Goal: Transaction & Acquisition: Obtain resource

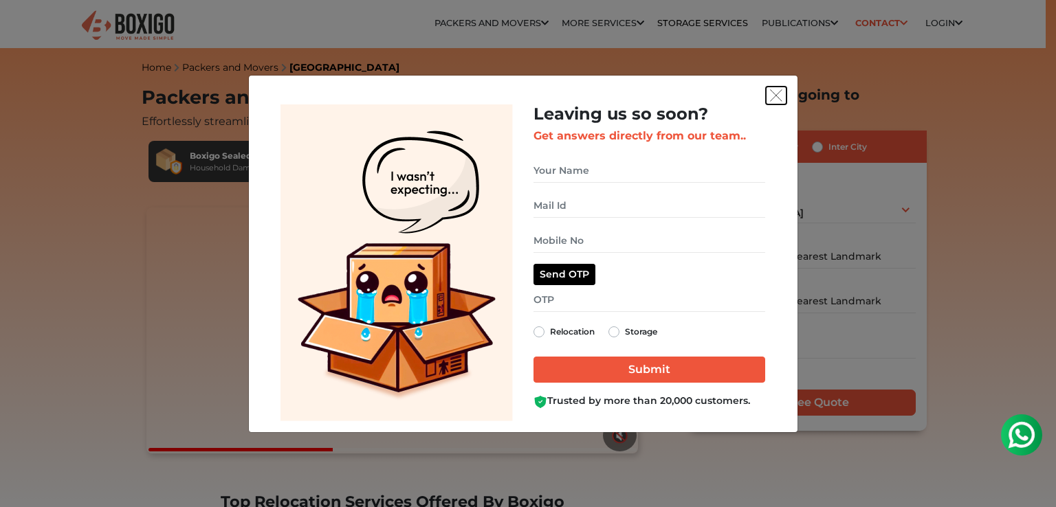
click at [777, 94] on img "get free quote dialog" at bounding box center [776, 95] width 12 height 12
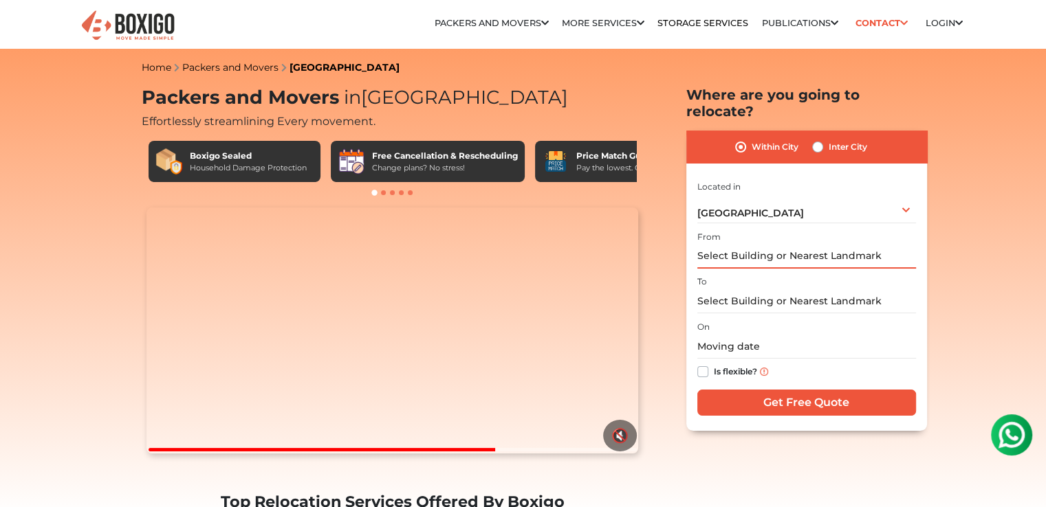
click at [762, 245] on input "text" at bounding box center [806, 257] width 219 height 24
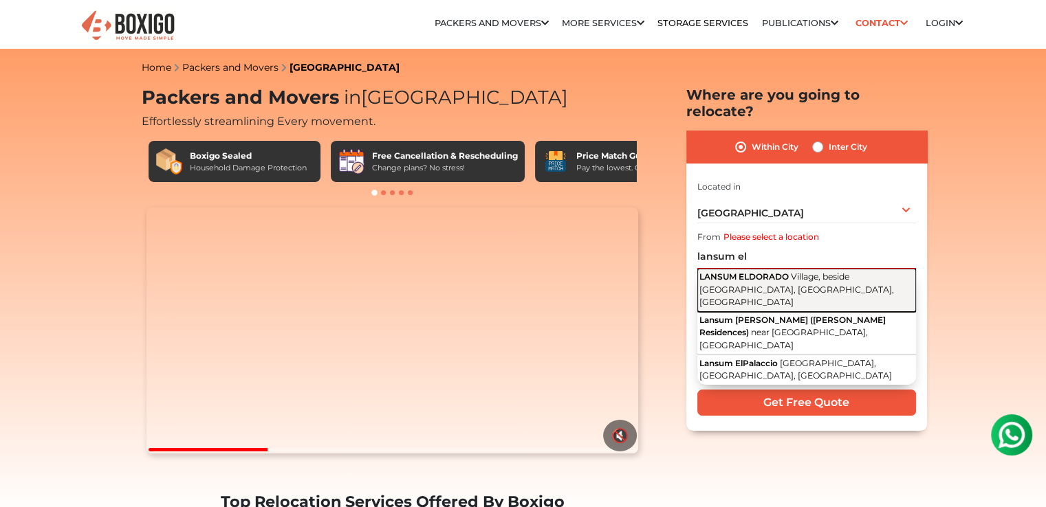
click at [762, 272] on span "LANSUM ELDORADO" at bounding box center [743, 277] width 89 height 10
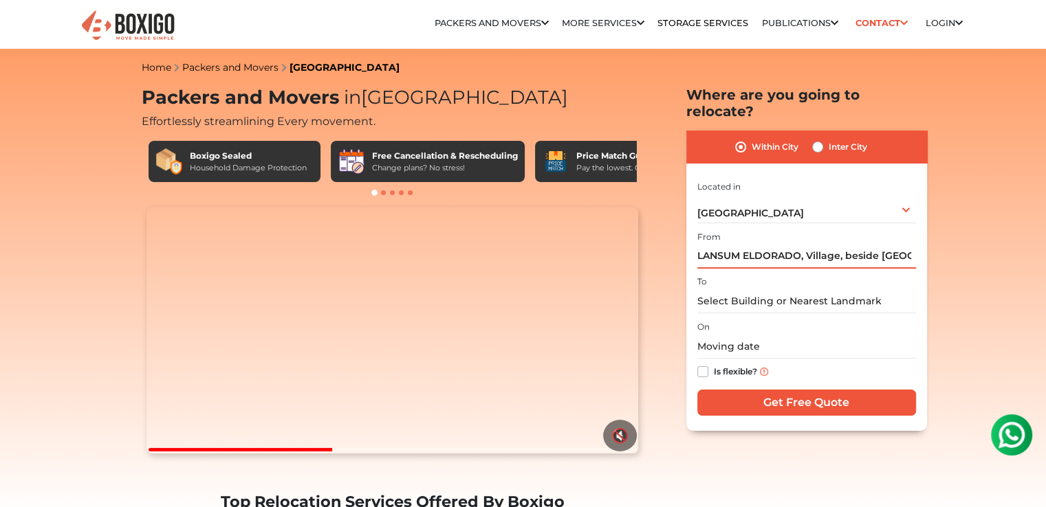
click at [781, 246] on input "LANSUM ELDORADO, Village, beside [GEOGRAPHIC_DATA], [GEOGRAPHIC_DATA], [GEOGRAP…" at bounding box center [806, 257] width 219 height 24
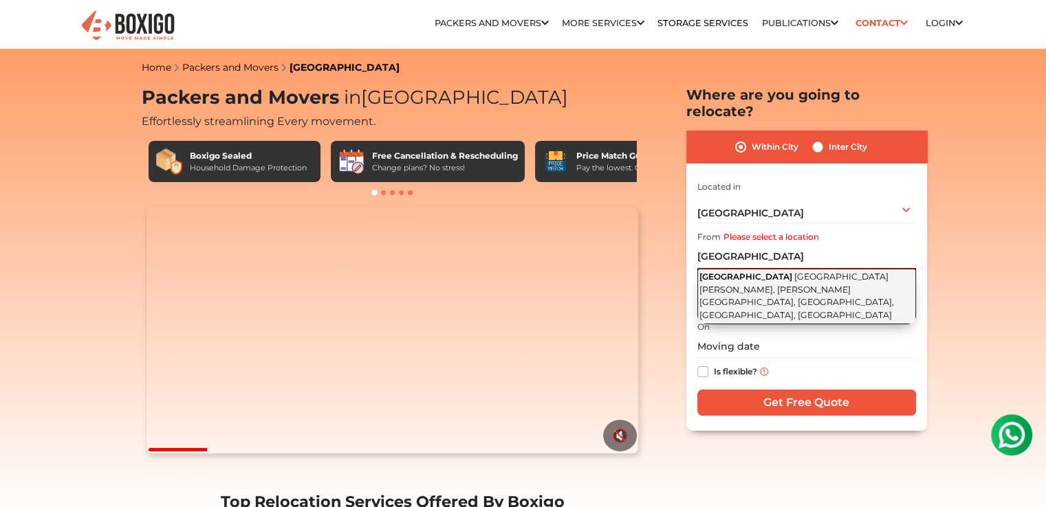
click at [780, 272] on span "[GEOGRAPHIC_DATA][PERSON_NAME], [PERSON_NAME][GEOGRAPHIC_DATA], [GEOGRAPHIC_DAT…" at bounding box center [796, 296] width 195 height 49
type input "[GEOGRAPHIC_DATA], [GEOGRAPHIC_DATA][PERSON_NAME], [PERSON_NAME][GEOGRAPHIC_DAT…"
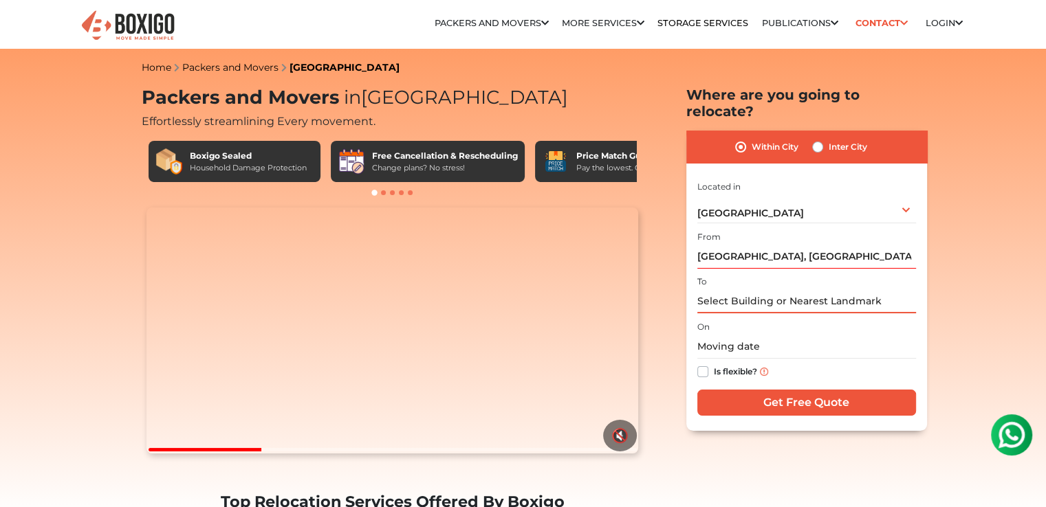
click at [748, 289] on input "text" at bounding box center [806, 301] width 219 height 24
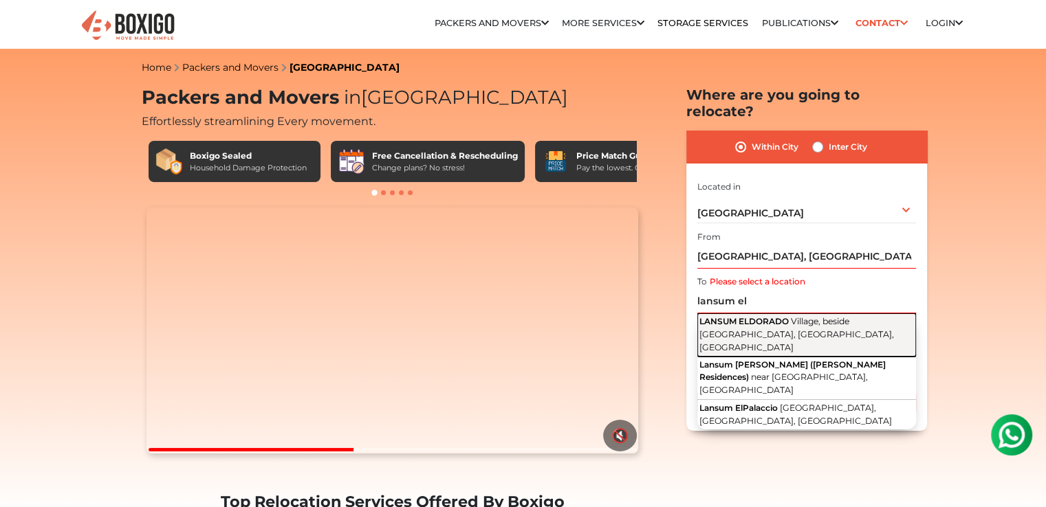
click at [759, 316] on span "LANSUM ELDORADO" at bounding box center [743, 321] width 89 height 10
type input "LANSUM ELDORADO, Village, beside [GEOGRAPHIC_DATA], [GEOGRAPHIC_DATA], [GEOGRAP…"
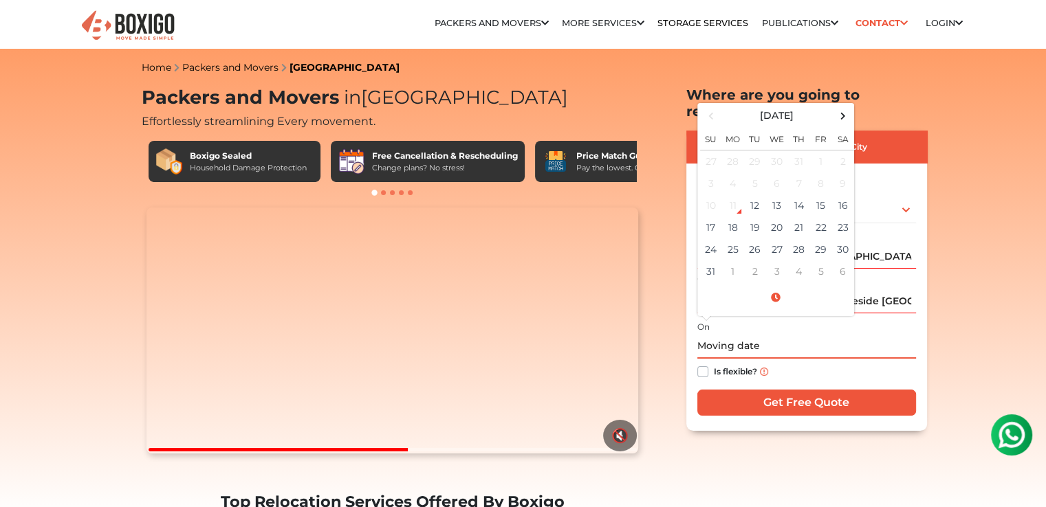
click at [742, 335] on input "text" at bounding box center [806, 347] width 219 height 24
click at [835, 239] on td "30" at bounding box center [843, 250] width 22 height 22
click at [775, 335] on input "[DATE] 12:00 AM" at bounding box center [806, 347] width 219 height 24
click at [762, 335] on input "[DATE] 12:00 AM" at bounding box center [806, 347] width 219 height 24
click at [844, 335] on input "[DATE] 11:00 AM" at bounding box center [806, 347] width 219 height 24
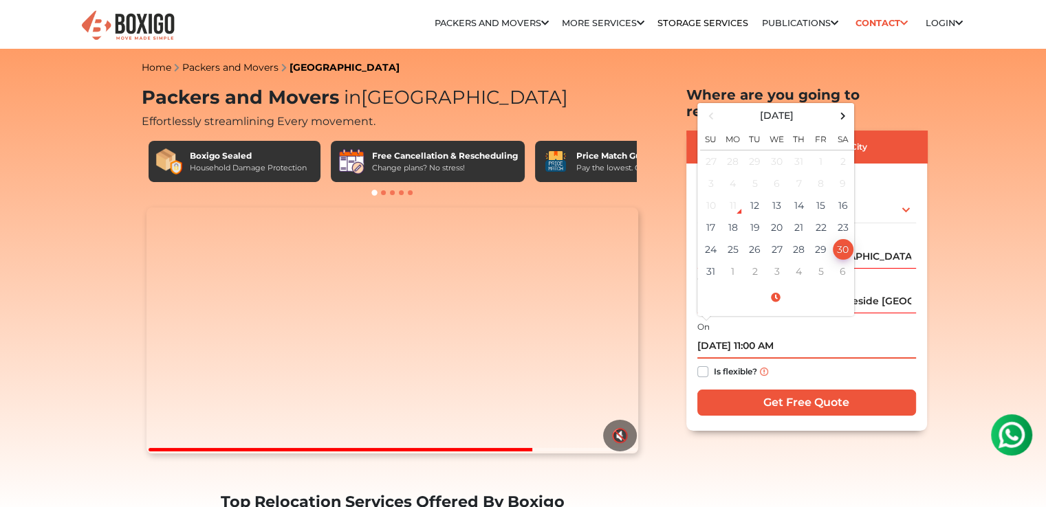
click at [844, 335] on input "[DATE] 11:00 AM" at bounding box center [806, 347] width 219 height 24
type input "[DATE] 11:00 AM"
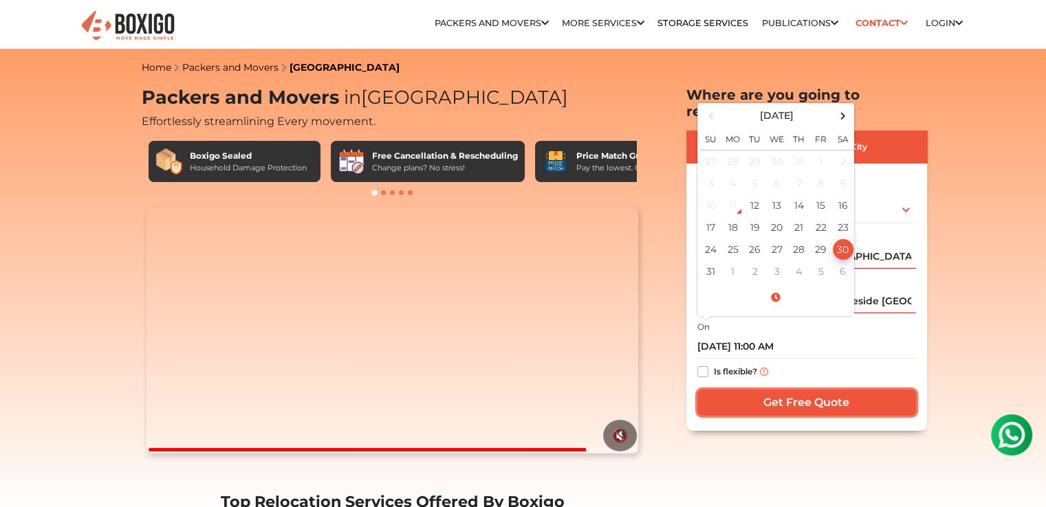
click at [826, 390] on input "Get Free Quote" at bounding box center [806, 403] width 219 height 26
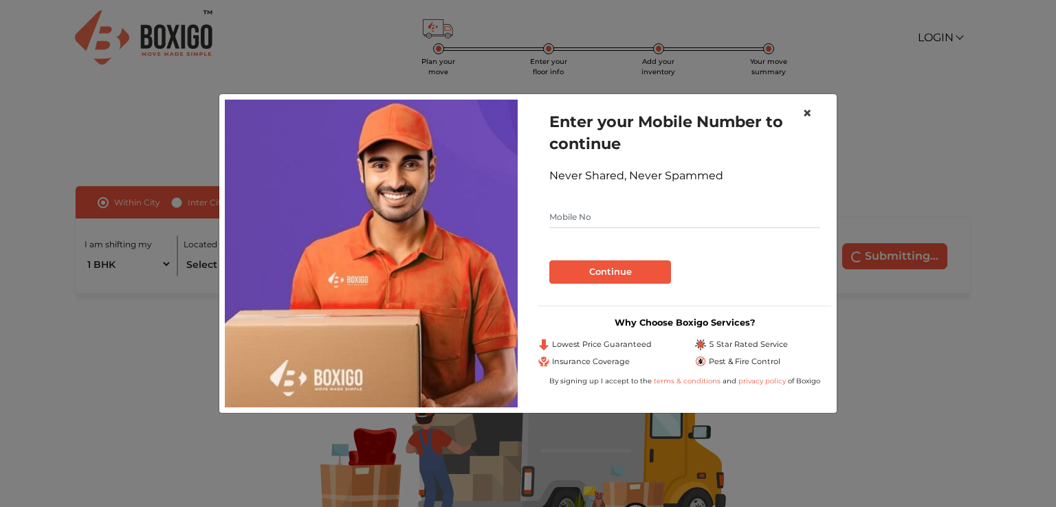
click at [808, 115] on span "×" at bounding box center [807, 113] width 10 height 20
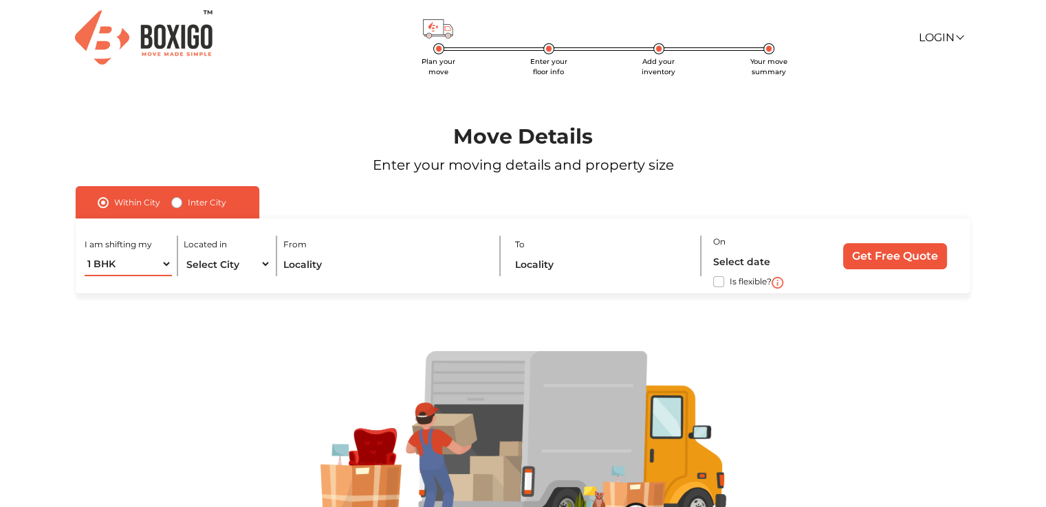
click at [162, 267] on select "1 BHK 2 BHK 3 BHK 3 + BHK FEW ITEMS" at bounding box center [128, 264] width 87 height 24
select select "3 BHK"
click at [85, 253] on select "1 BHK 2 BHK 3 BHK 3 + BHK FEW ITEMS" at bounding box center [128, 264] width 87 height 24
click at [234, 271] on select "Select City [GEOGRAPHIC_DATA] [GEOGRAPHIC_DATA] [GEOGRAPHIC_DATA] [GEOGRAPHIC_D…" at bounding box center [227, 264] width 87 height 24
select select "[GEOGRAPHIC_DATA]"
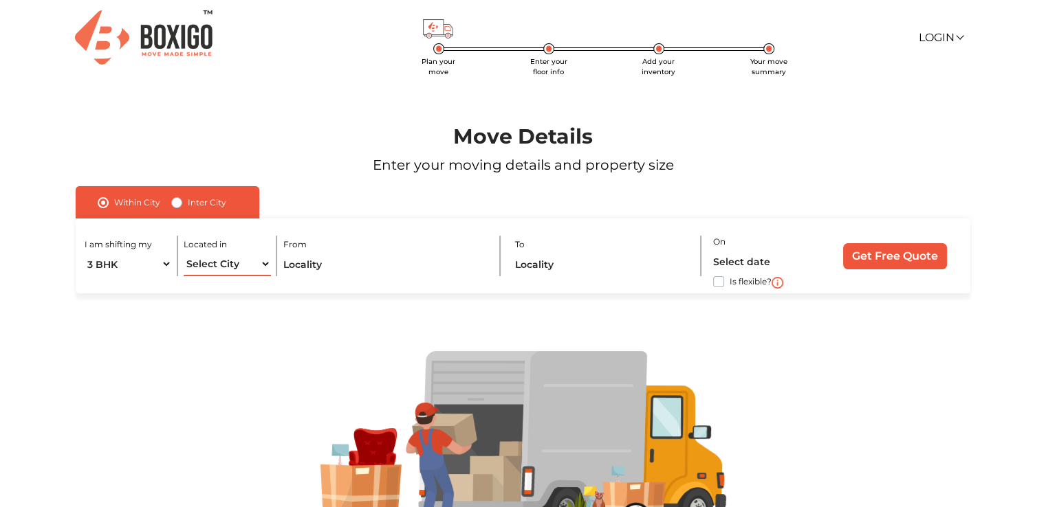
click at [184, 253] on select "Select City [GEOGRAPHIC_DATA] [GEOGRAPHIC_DATA] [GEOGRAPHIC_DATA] [GEOGRAPHIC_D…" at bounding box center [227, 264] width 87 height 24
click at [322, 265] on input "text" at bounding box center [385, 264] width 205 height 24
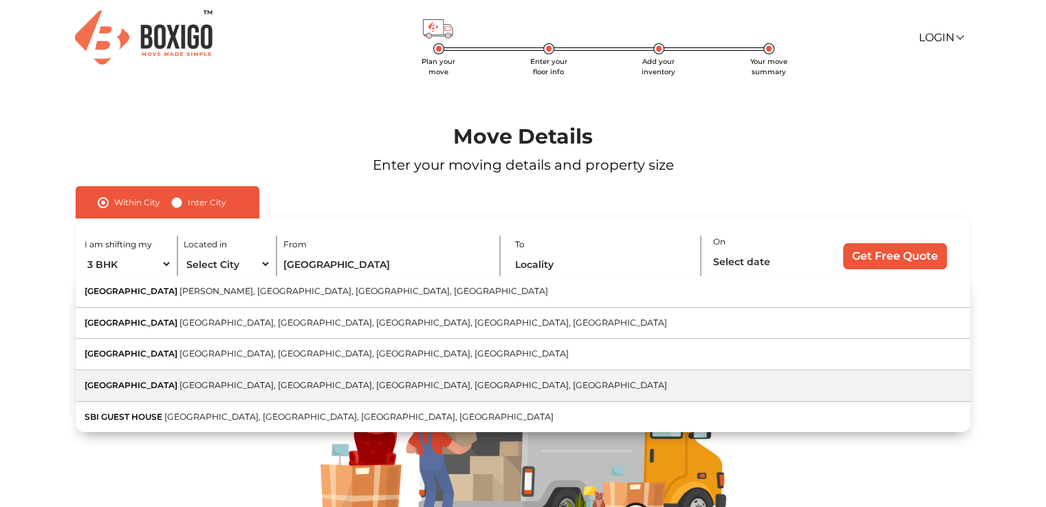
click at [267, 380] on button "[GEOGRAPHIC_DATA] [GEOGRAPHIC_DATA], [GEOGRAPHIC_DATA], [GEOGRAPHIC_DATA], [GEO…" at bounding box center [523, 387] width 894 height 32
type input "[GEOGRAPHIC_DATA], [GEOGRAPHIC_DATA], [GEOGRAPHIC_DATA], [GEOGRAPHIC_DATA], [GE…"
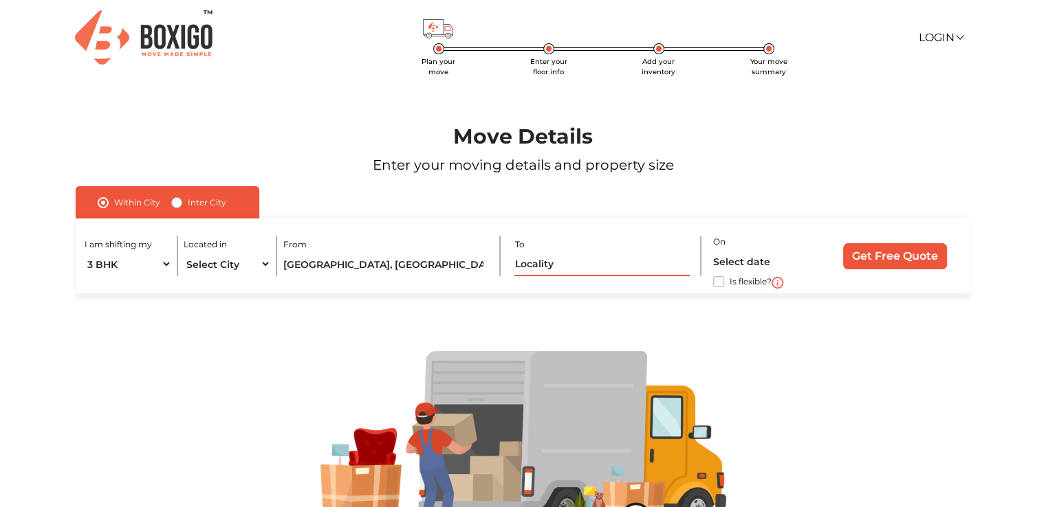
click at [599, 267] on input "text" at bounding box center [601, 264] width 175 height 24
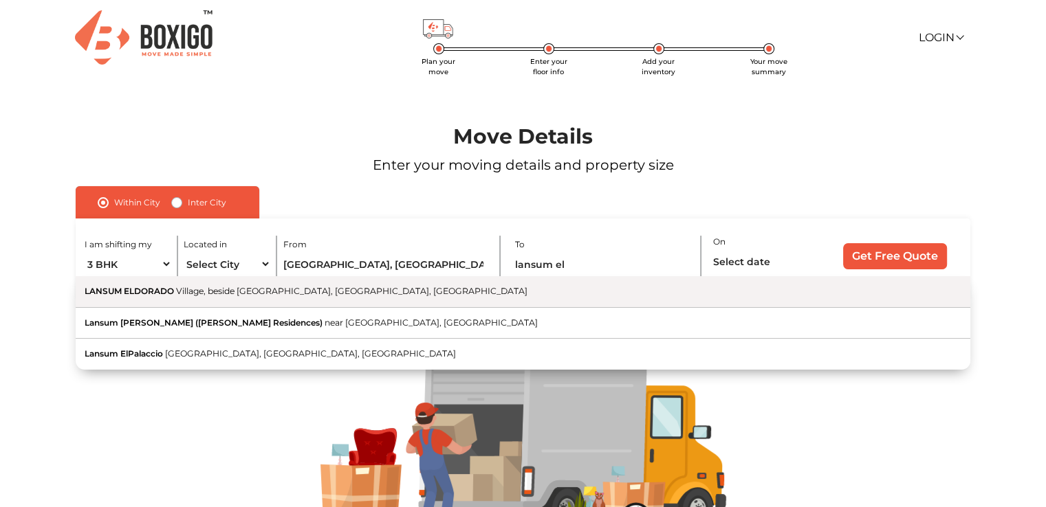
click at [514, 281] on button "LANSUM [GEOGRAPHIC_DATA], beside [GEOGRAPHIC_DATA], [GEOGRAPHIC_DATA], [GEOGRAP…" at bounding box center [523, 292] width 894 height 32
type input "LANSUM ELDORADO, Village, beside [GEOGRAPHIC_DATA], [GEOGRAPHIC_DATA], [GEOGRAP…"
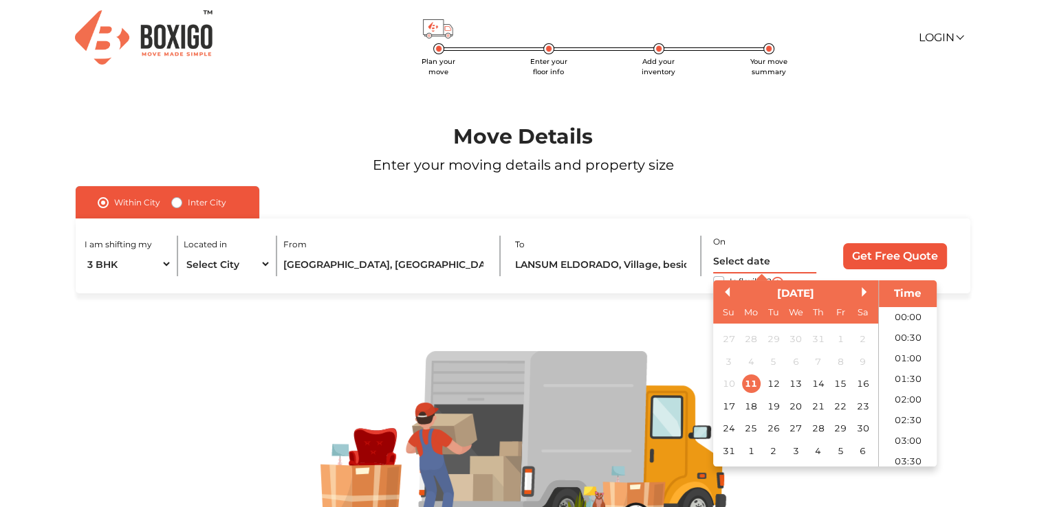
click at [751, 263] on input "text" at bounding box center [764, 262] width 103 height 24
click at [857, 426] on div "30" at bounding box center [862, 429] width 19 height 19
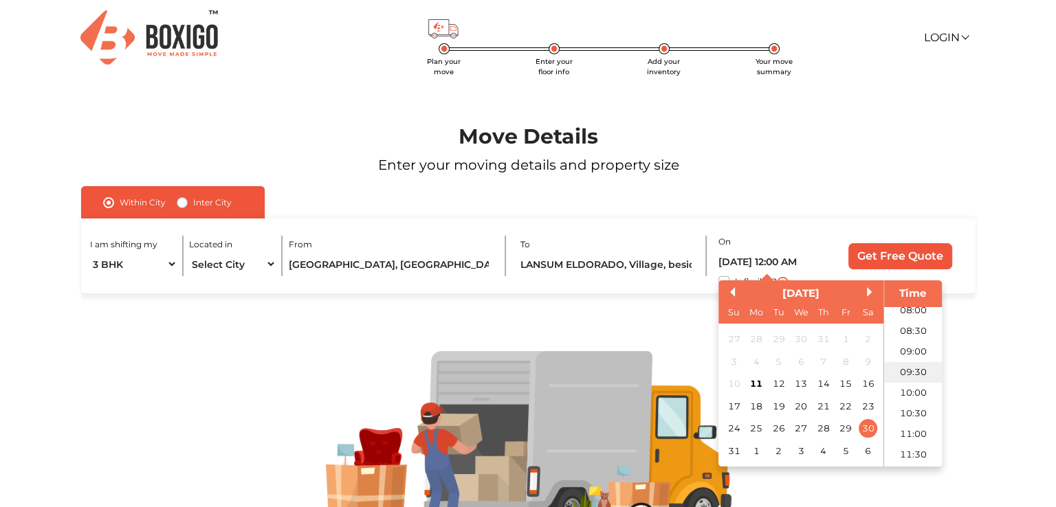
scroll to position [339, 0]
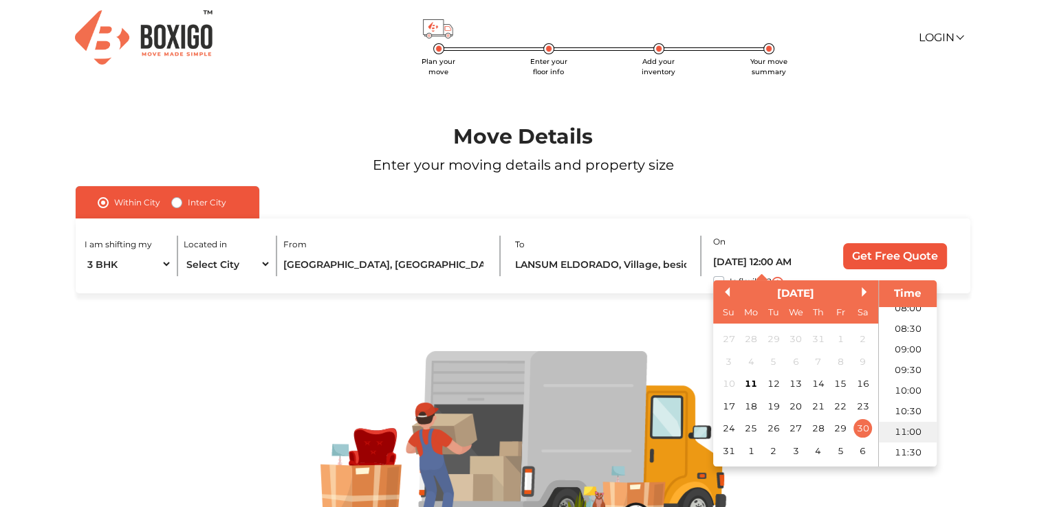
click at [907, 428] on li "11:00" at bounding box center [908, 432] width 58 height 21
type input "30/08/2025 11:00 AM"
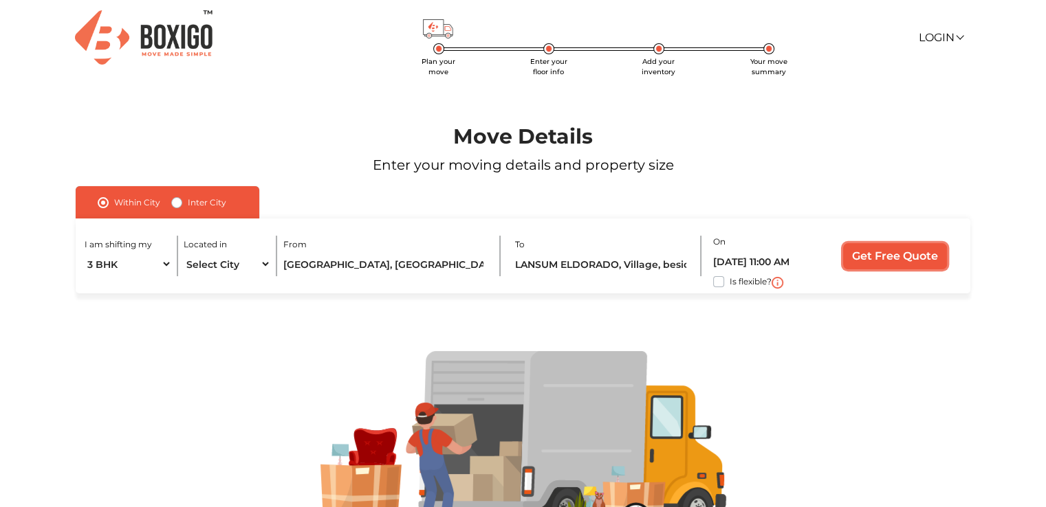
click at [886, 256] on input "Get Free Quote" at bounding box center [895, 256] width 104 height 26
